Goal: Information Seeking & Learning: Learn about a topic

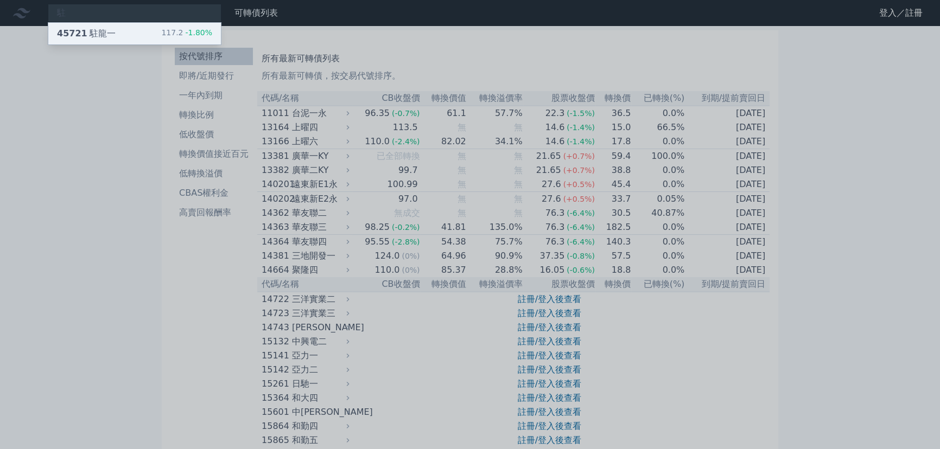
type input "駐"
click at [131, 29] on div "45721 駐龍一 117.2 -1.80%" at bounding box center [134, 34] width 173 height 22
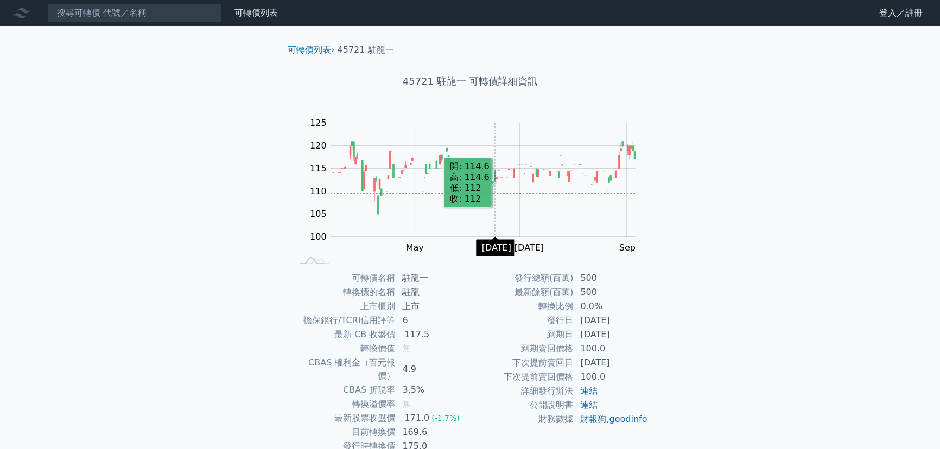
scroll to position [49, 0]
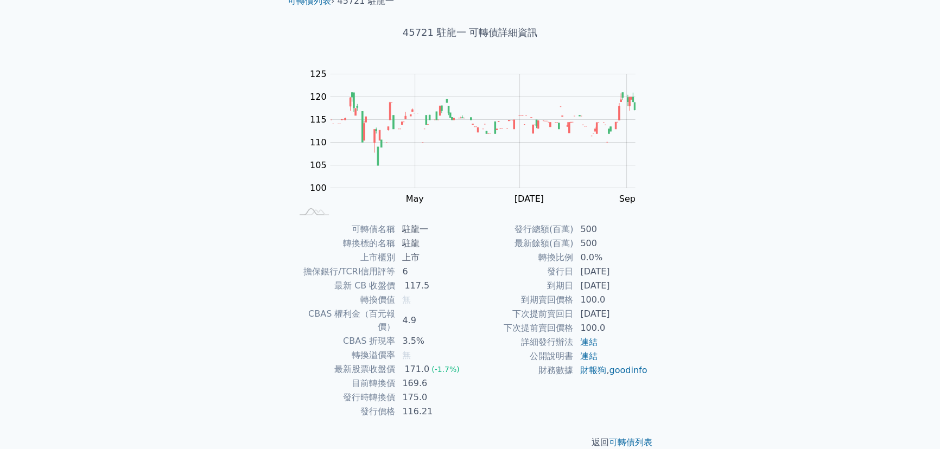
click at [725, 285] on div "可轉債列表 財務數據 可轉債列表 財務數據 登入／註冊 登入／註冊 可轉債列表 › 45721 駐龍一 45721 駐龍一 可轉債詳細資訊 Zoom Out …" at bounding box center [470, 208] width 940 height 515
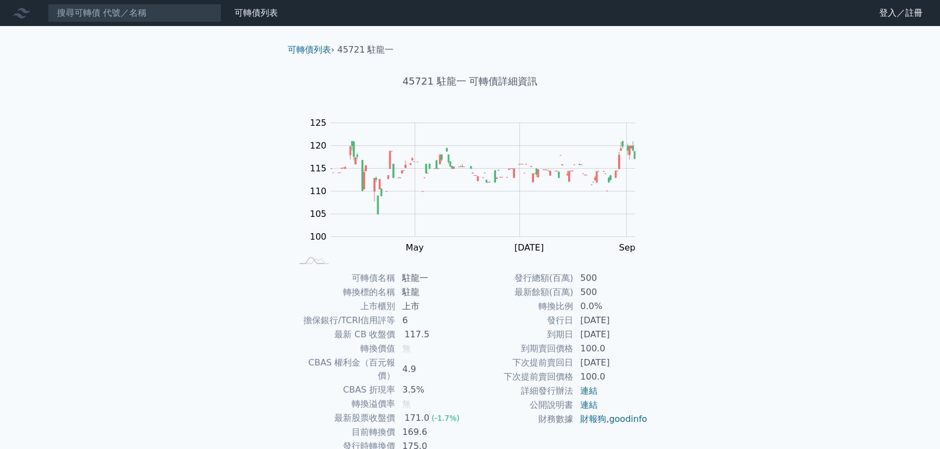
scroll to position [49, 0]
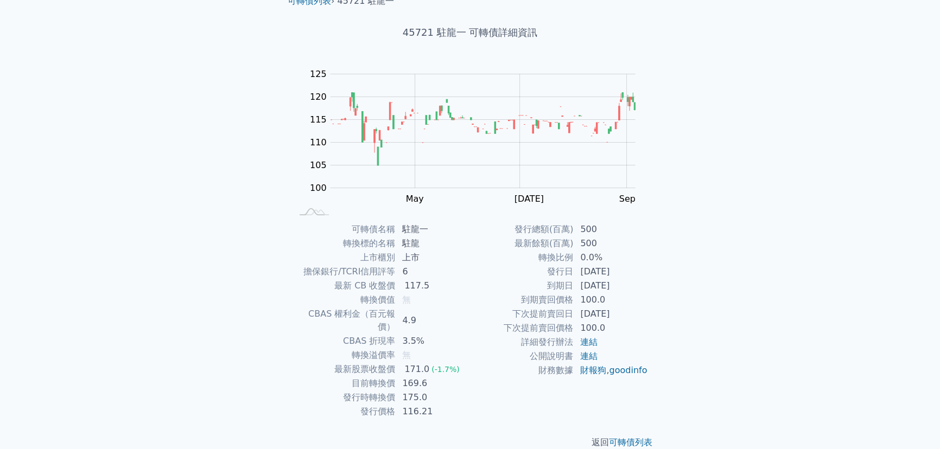
drag, startPoint x: 591, startPoint y: 271, endPoint x: 628, endPoint y: 270, distance: 36.9
click at [628, 270] on td "[DATE]" at bounding box center [610, 272] width 74 height 14
drag, startPoint x: 401, startPoint y: 231, endPoint x: 430, endPoint y: 229, distance: 28.8
click at [430, 229] on td "駐龍一" at bounding box center [433, 229] width 74 height 14
copy td "駐龍一"
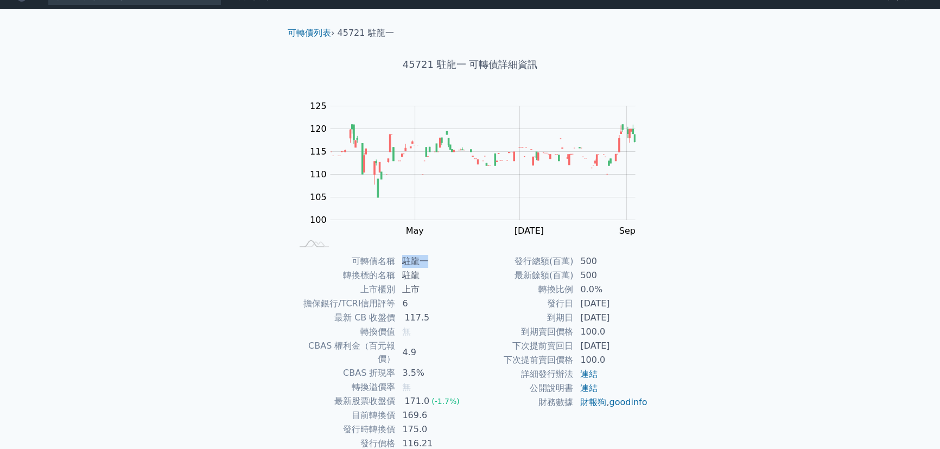
scroll to position [0, 0]
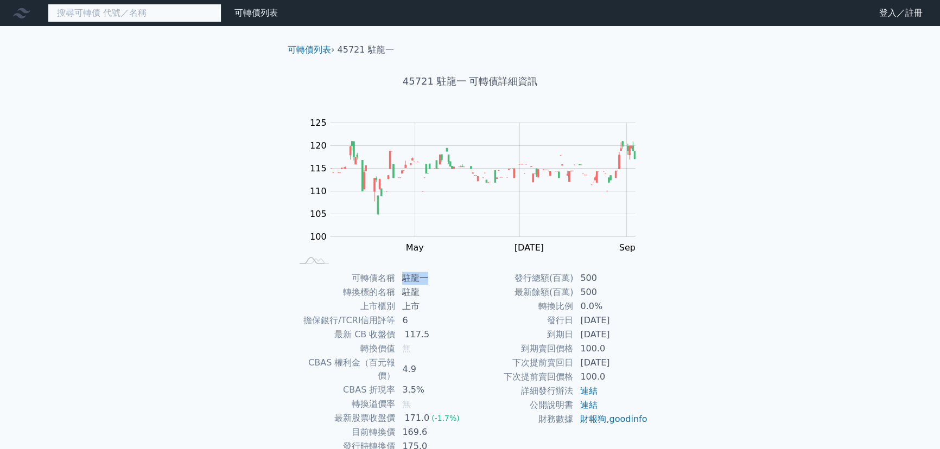
click at [143, 11] on input at bounding box center [135, 13] width 174 height 18
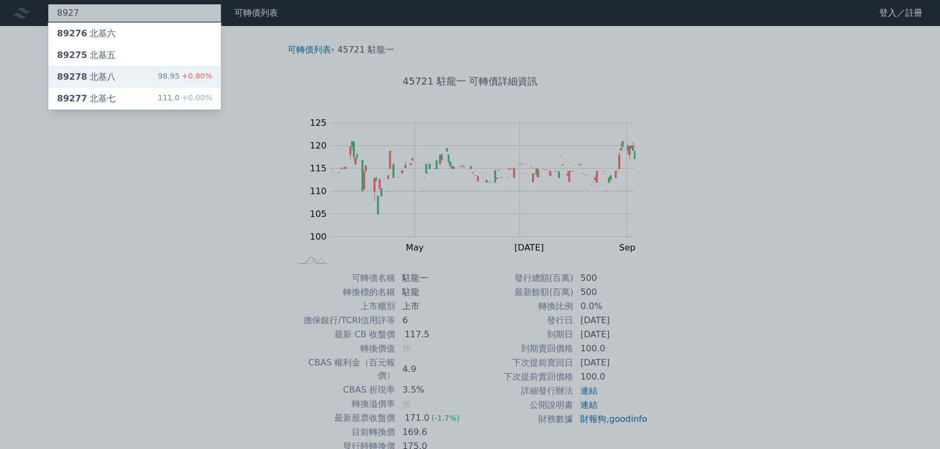
type input "8927"
click at [151, 81] on div "89278 北基八 98.95 +0.80%" at bounding box center [134, 77] width 173 height 22
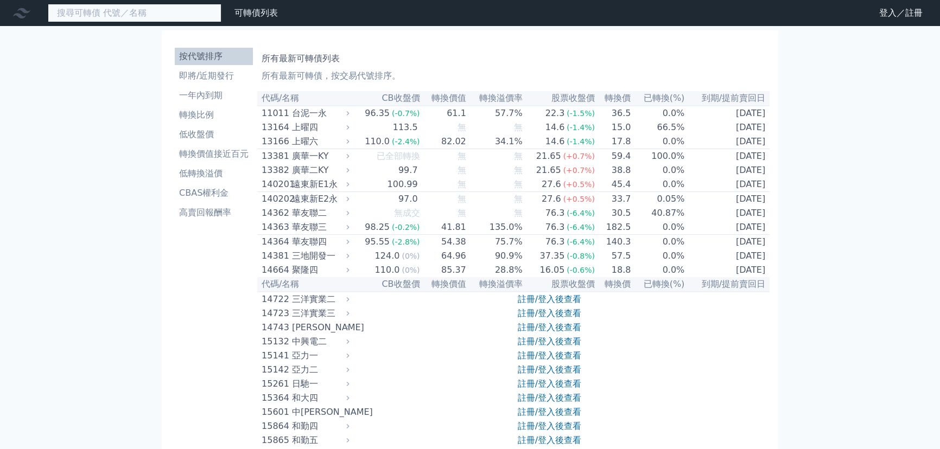
click at [164, 12] on input at bounding box center [135, 13] width 174 height 18
paste input "北基:上次厲害南部分點連續買超後，8/26漲停! 厲害南部不僅在漲停沒賣，現在股價又跌回厲害分點買超的成本區，再度進場買超!! 近期低檔持續爆量，也不見投信和…"
type input "北基:上次厲害南部分點連續買超後，8/26漲停! 厲害南部不僅在漲停沒賣，現在股價又跌回厲害分點買超的成本區，再度進場買超!! 近期低檔持續爆量，也不見投信和…"
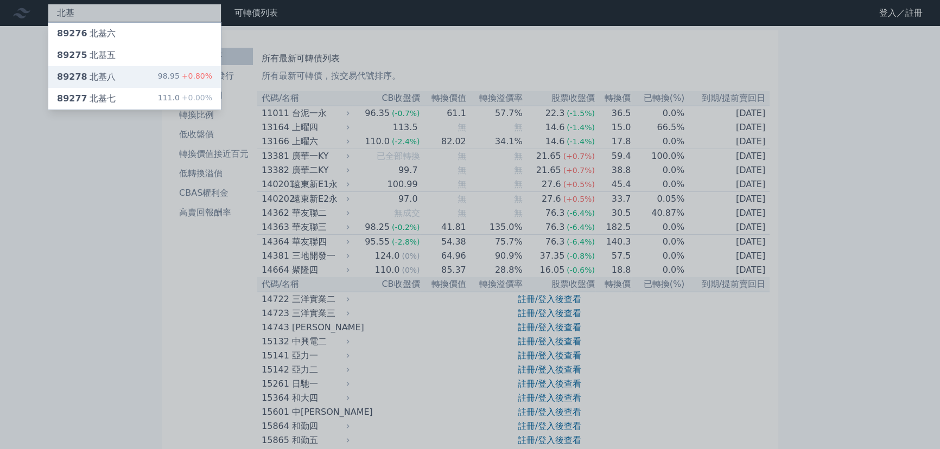
type input "北基"
click at [151, 75] on div "89278 北基八 98.95 +0.80%" at bounding box center [134, 77] width 173 height 22
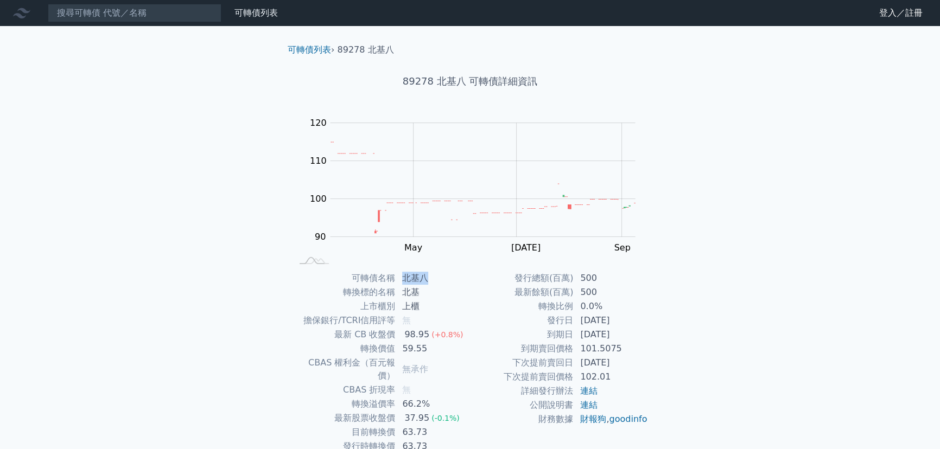
drag, startPoint x: 405, startPoint y: 278, endPoint x: 429, endPoint y: 277, distance: 24.4
click at [429, 277] on td "北基八" at bounding box center [433, 278] width 74 height 14
copy td "北基八"
drag, startPoint x: 847, startPoint y: 75, endPoint x: 835, endPoint y: 66, distance: 14.8
click at [847, 75] on div "可轉債列表 財務數據 可轉債列表 財務數據 登入／註冊 登入／註冊 可轉債列表 › 89278 北基八 89278 北基八 可轉債詳細資訊 Zoom Out …" at bounding box center [470, 257] width 940 height 515
